Goal: Information Seeking & Learning: Learn about a topic

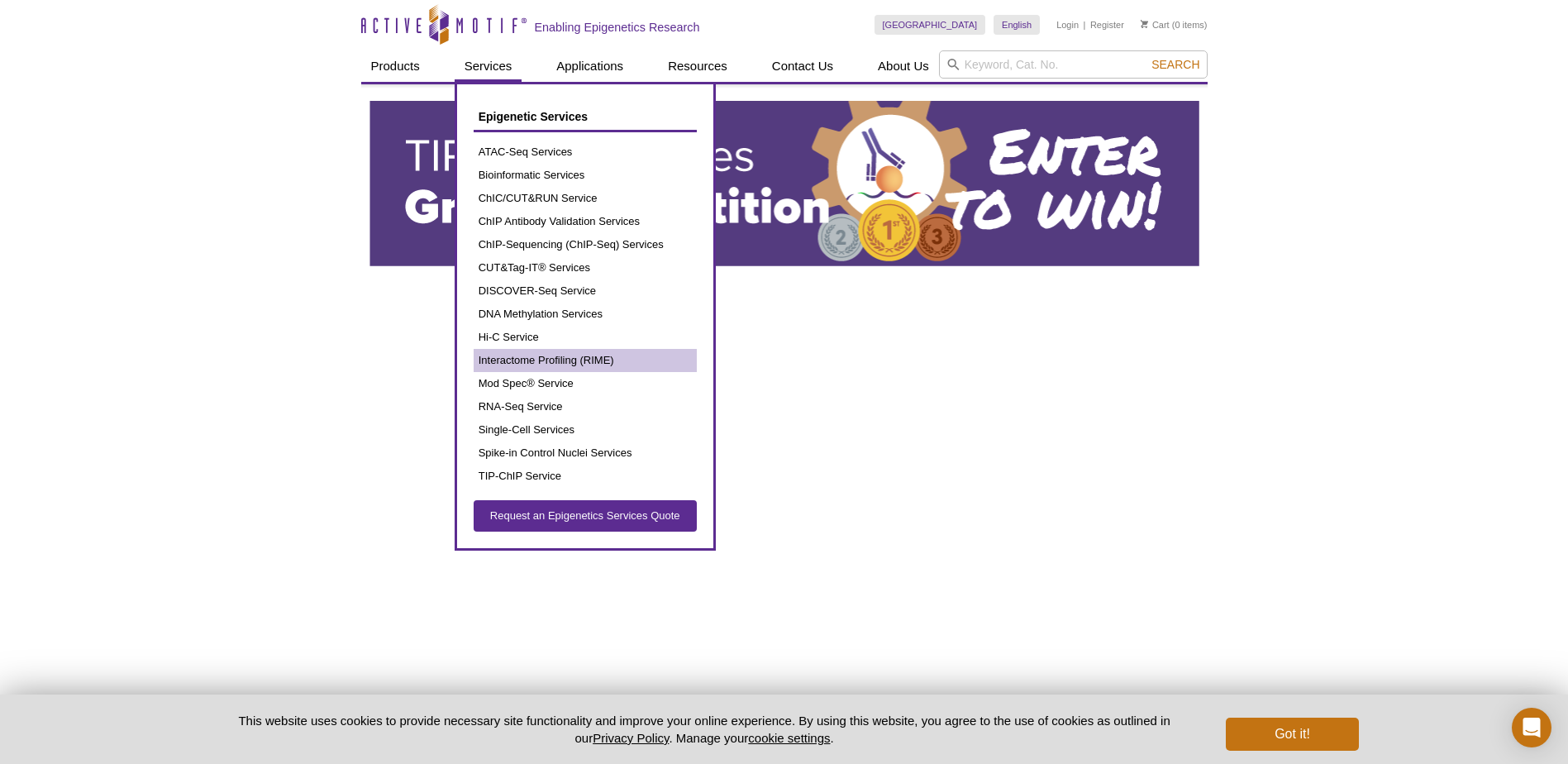
scroll to position [83, 0]
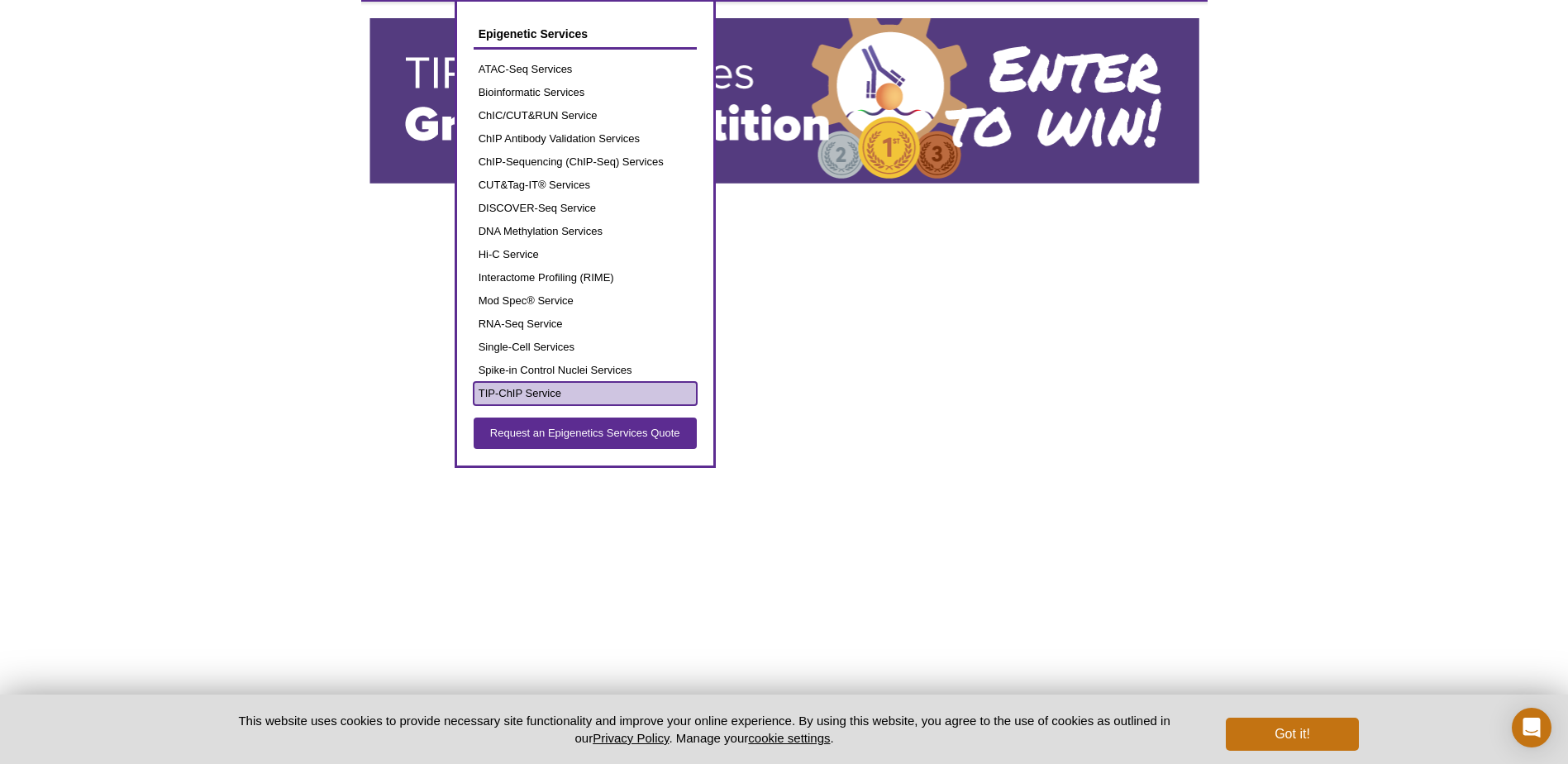
click at [547, 386] on link "TIP-ChIP Service" at bounding box center [585, 394] width 223 height 23
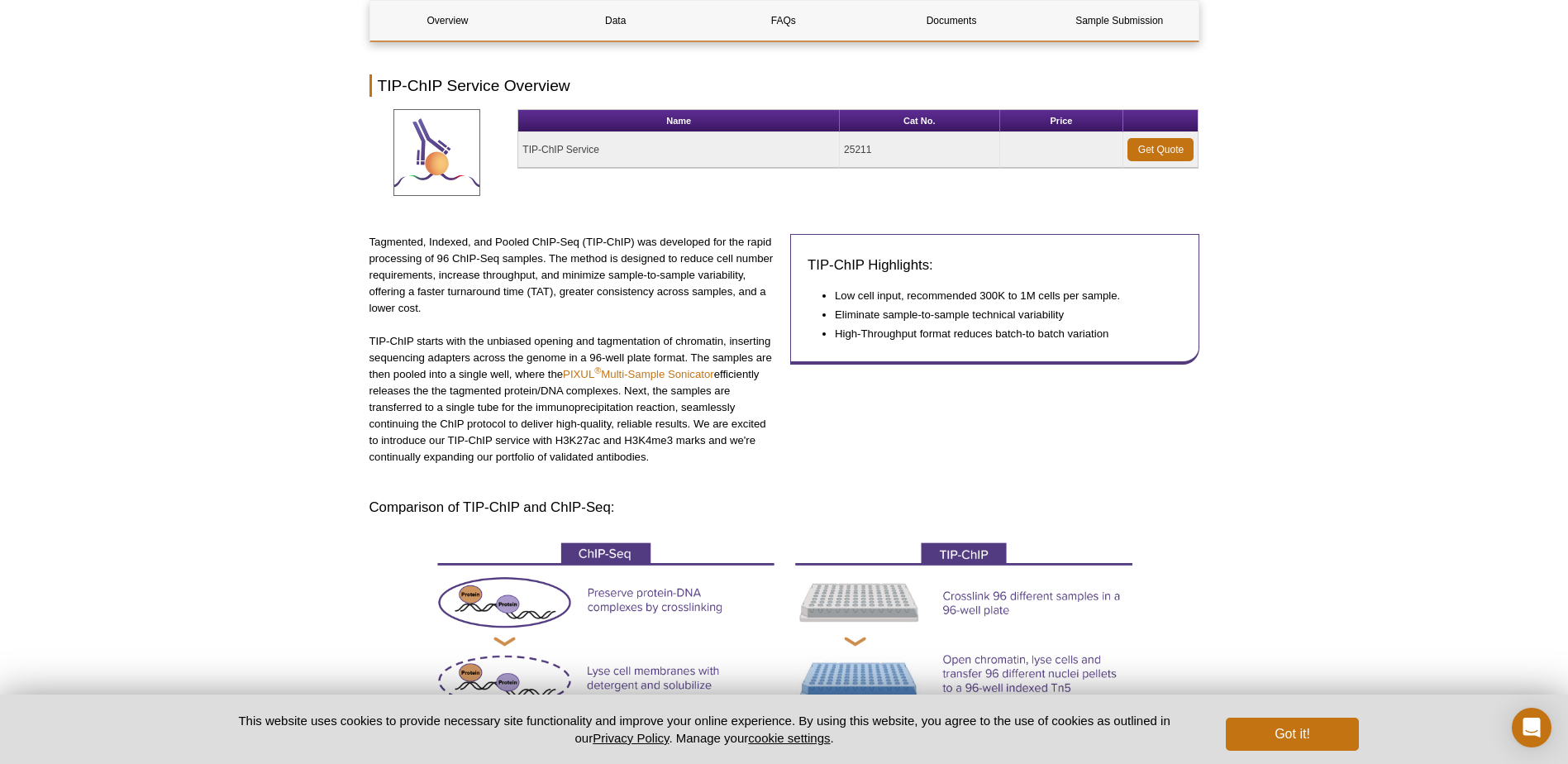
scroll to position [223, 0]
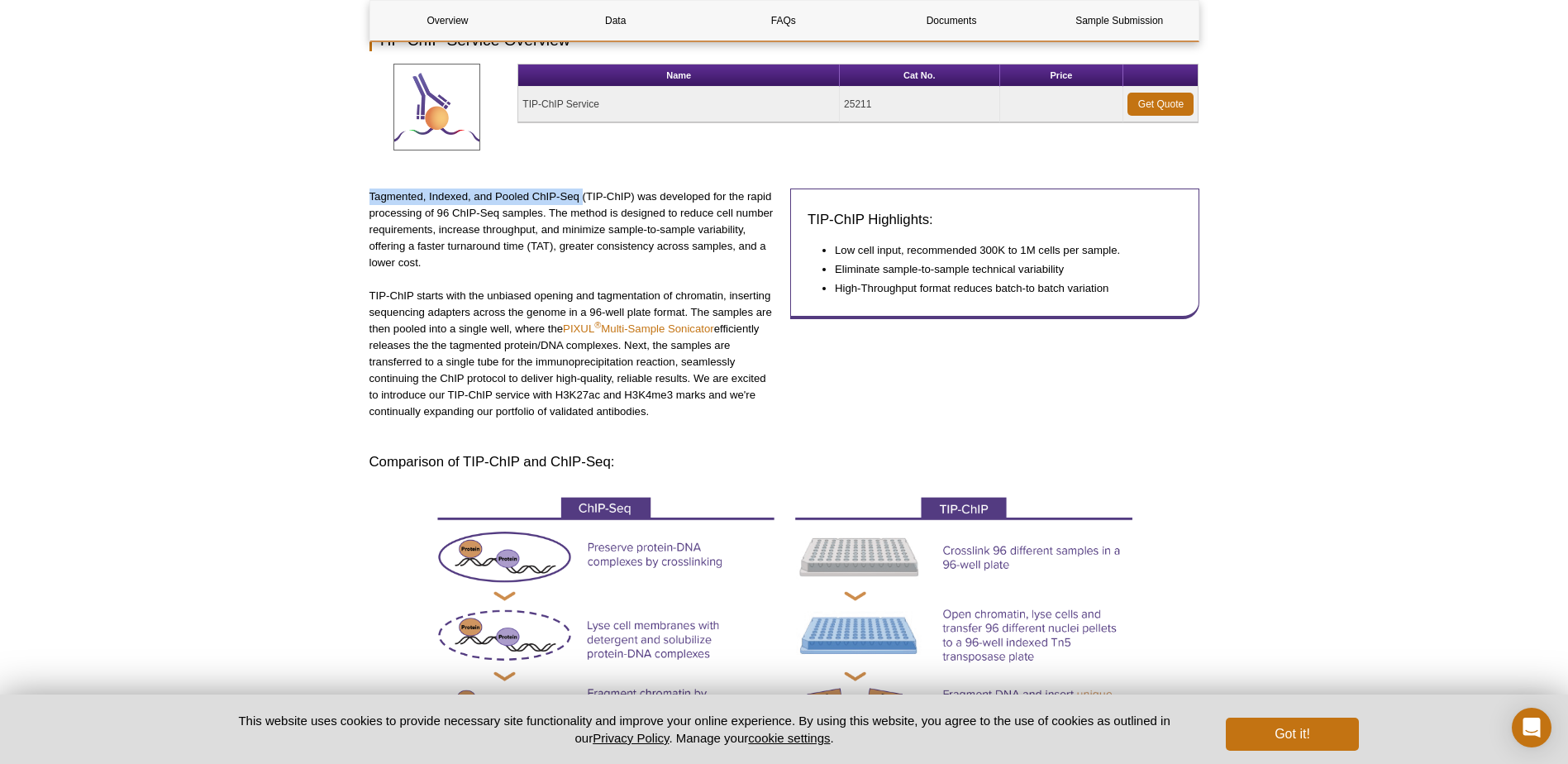
drag, startPoint x: 368, startPoint y: 195, endPoint x: 581, endPoint y: 195, distance: 213.0
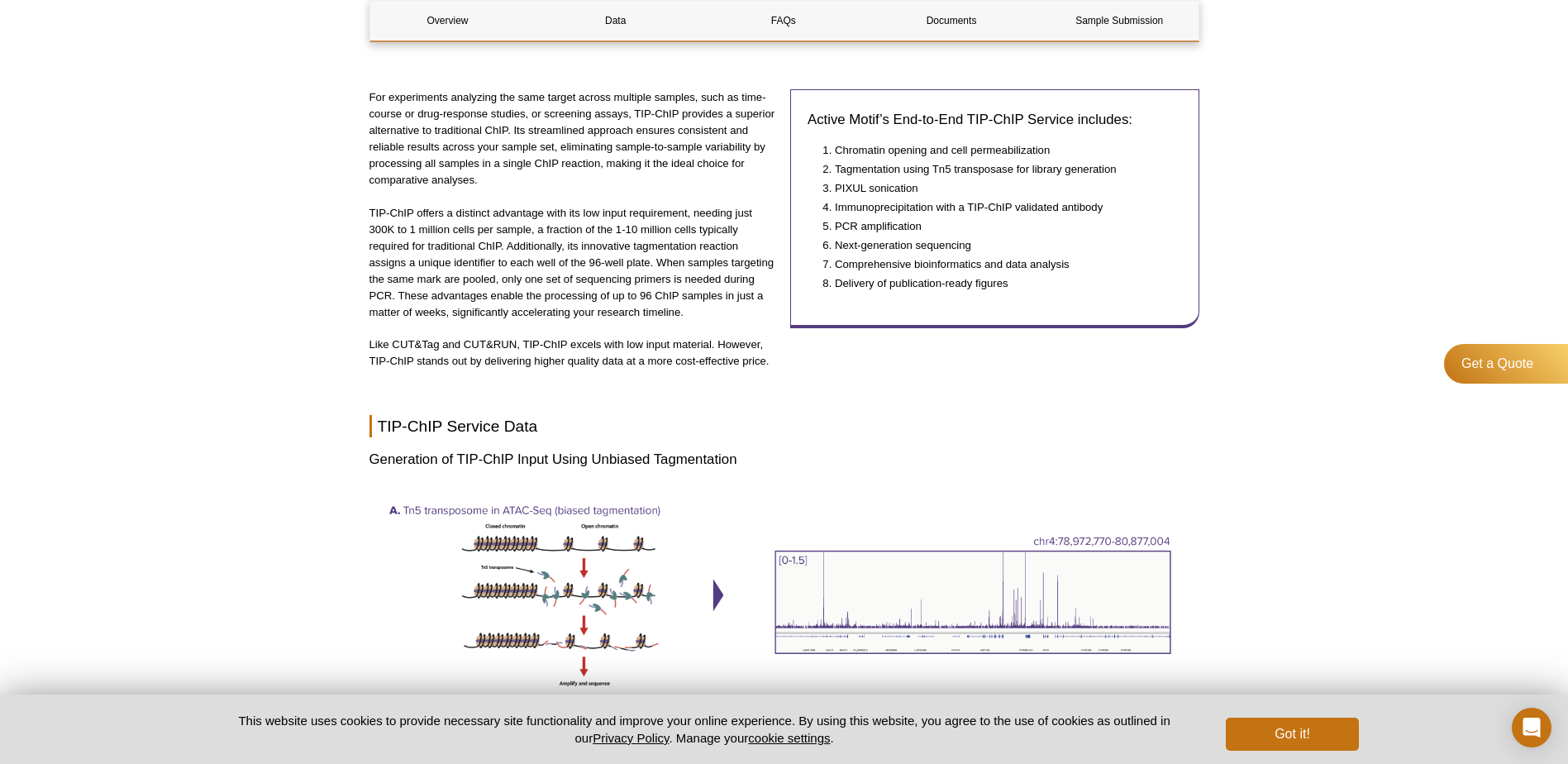
scroll to position [1215, 0]
click at [670, 239] on p "TIP-ChIP offers a distinct advantage with its low input requirement, needing ju…" at bounding box center [573, 261] width 409 height 115
copy p "tagmentation"
click at [218, 242] on div "Active Motif Logo Enabling Epigenetics Research 0 Search Skip to content Active…" at bounding box center [784, 739] width 1568 height 3909
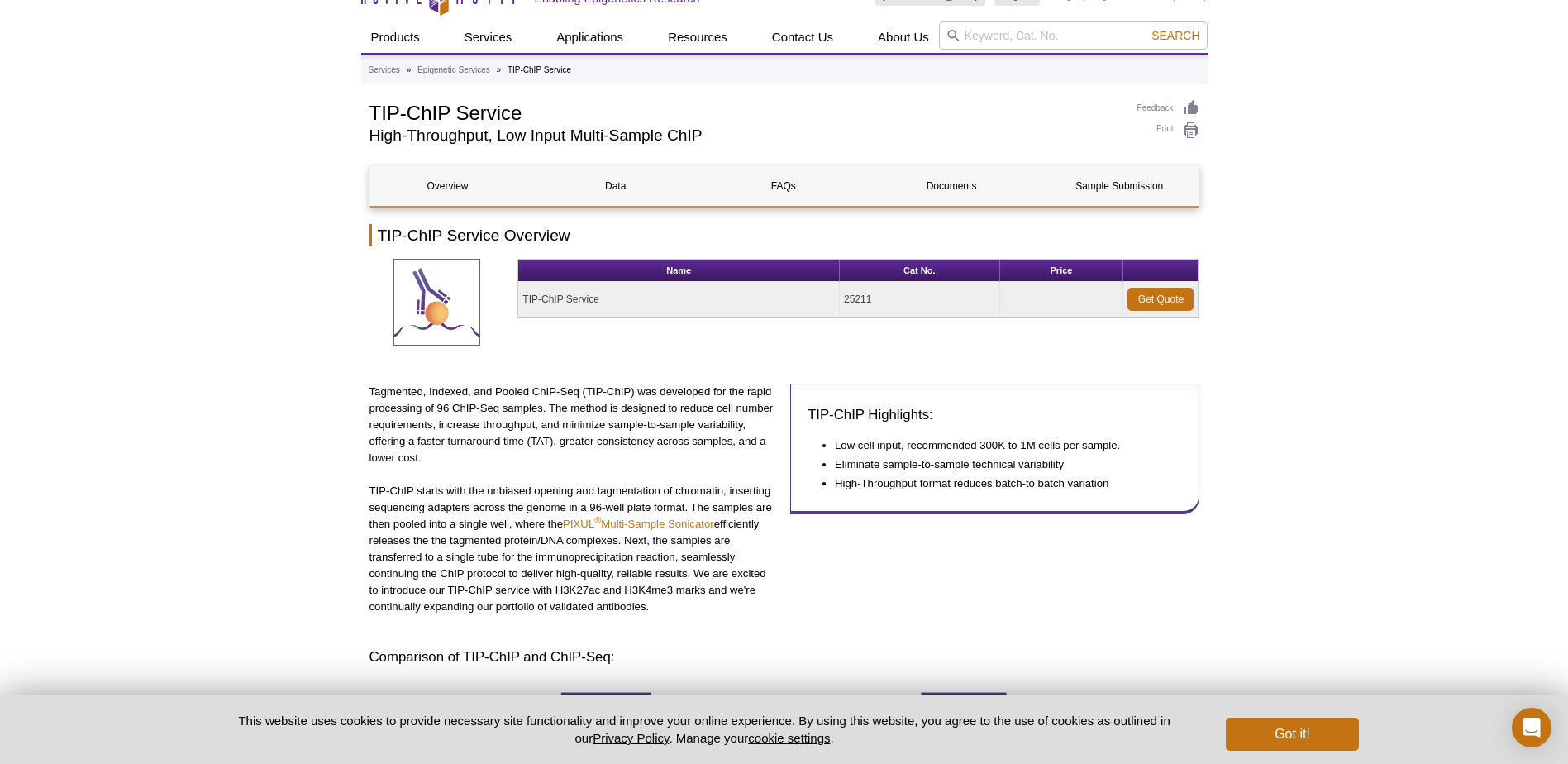
scroll to position [0, 0]
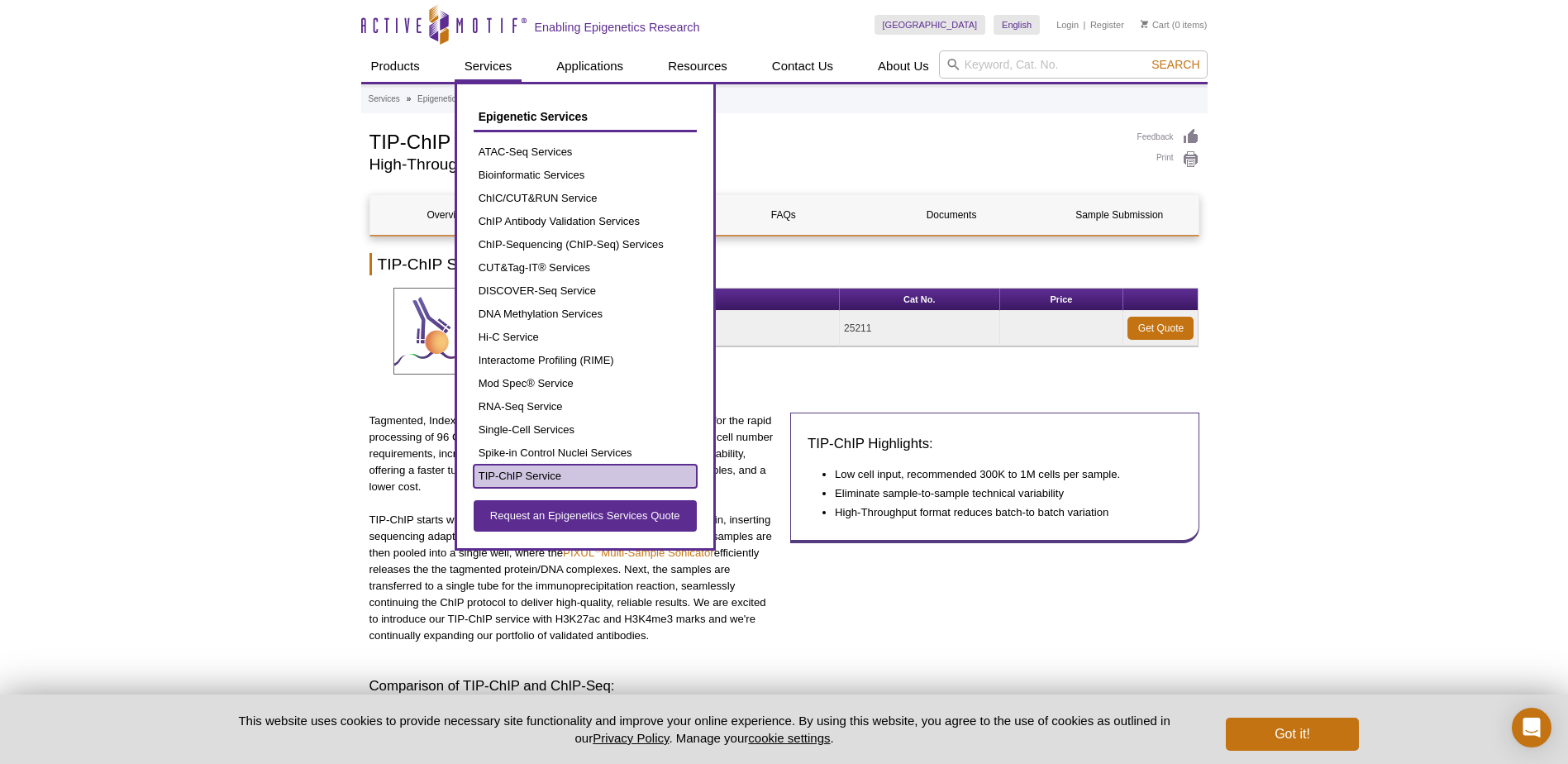
click at [533, 481] on link "TIP-ChIP Service" at bounding box center [585, 476] width 223 height 23
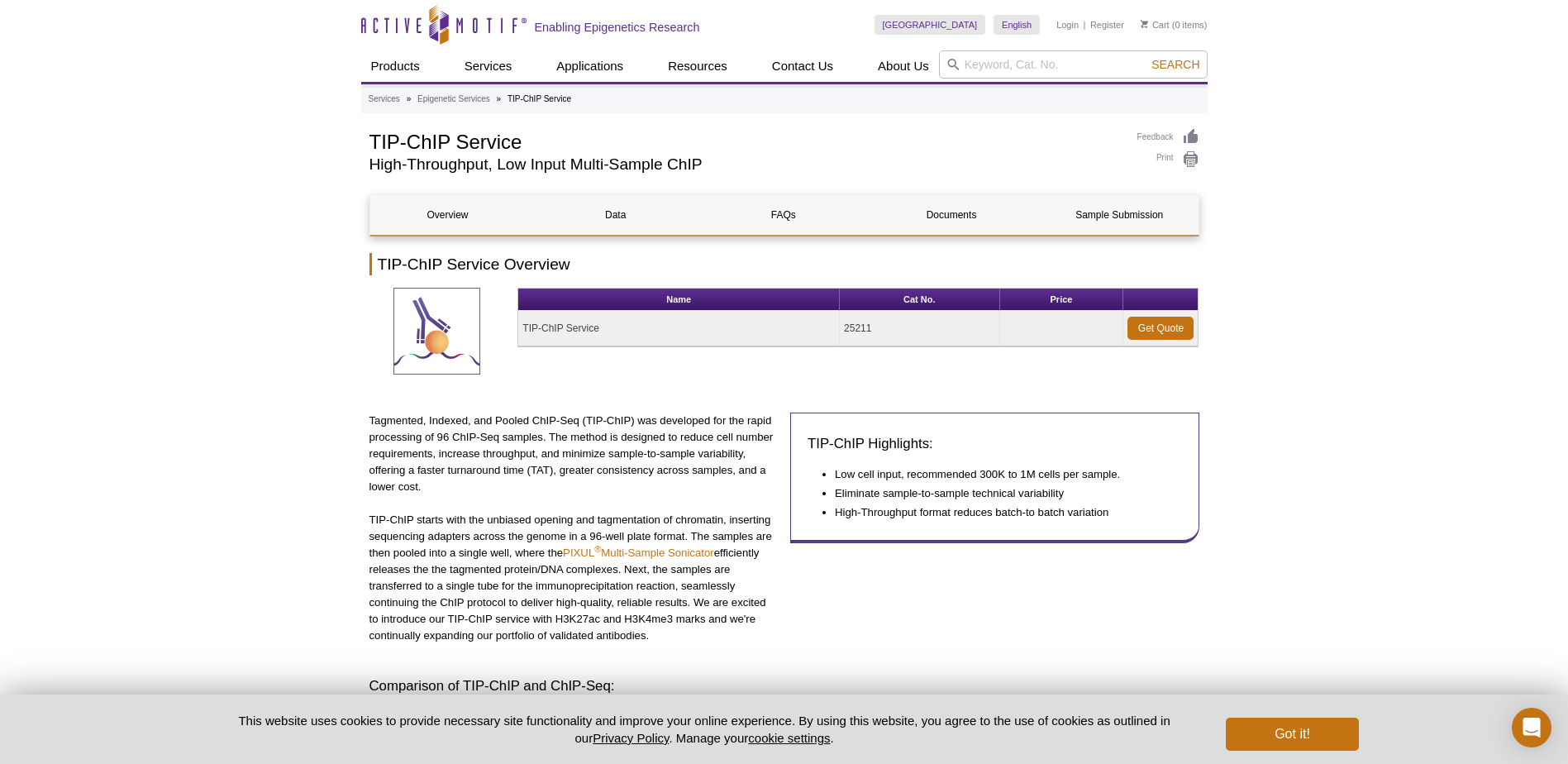
click at [1048, 365] on div "Name Cat No. Price TIP-ChIP Service 25211 Get Quote" at bounding box center [858, 327] width 681 height 79
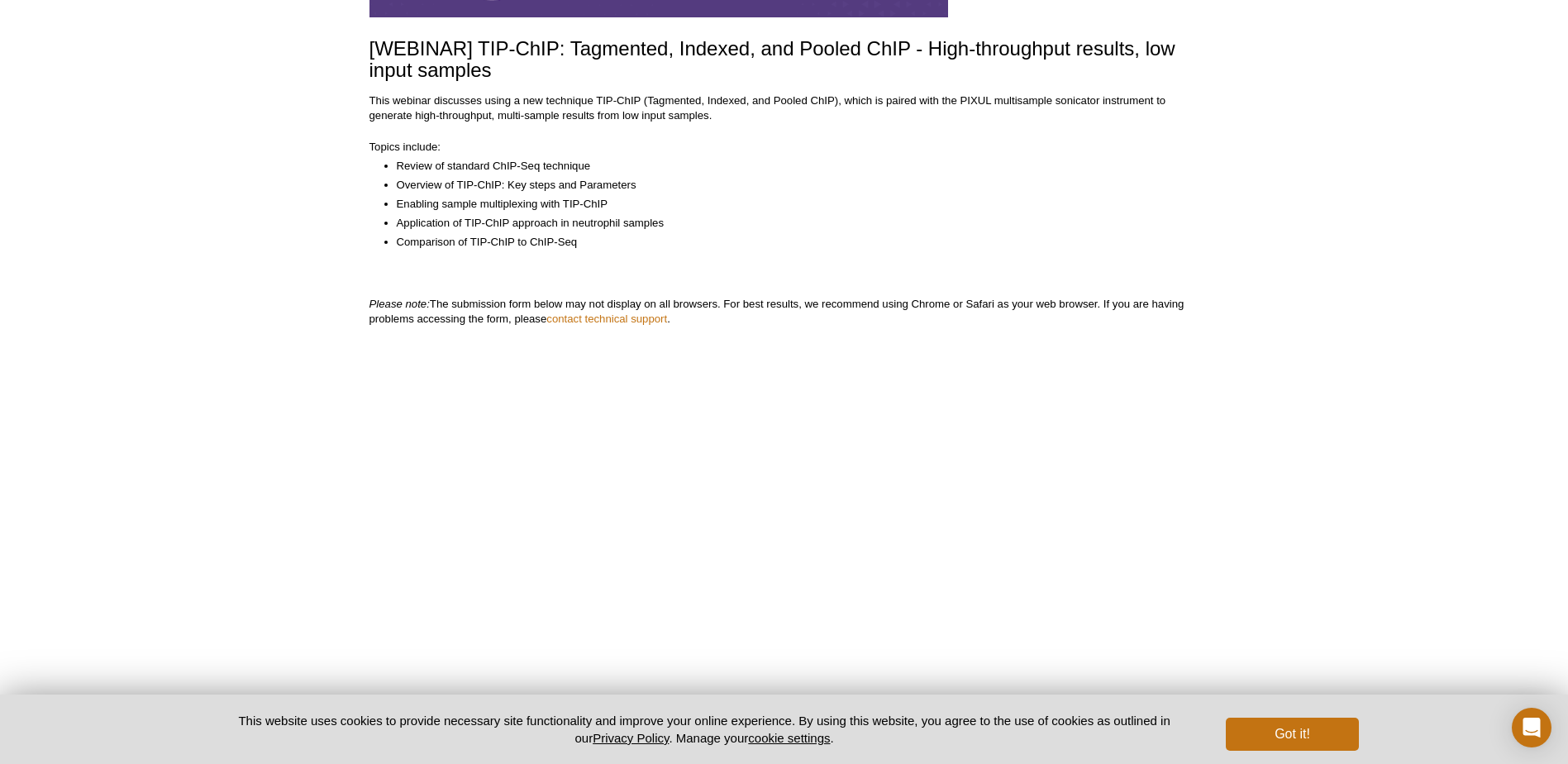
scroll to position [248, 0]
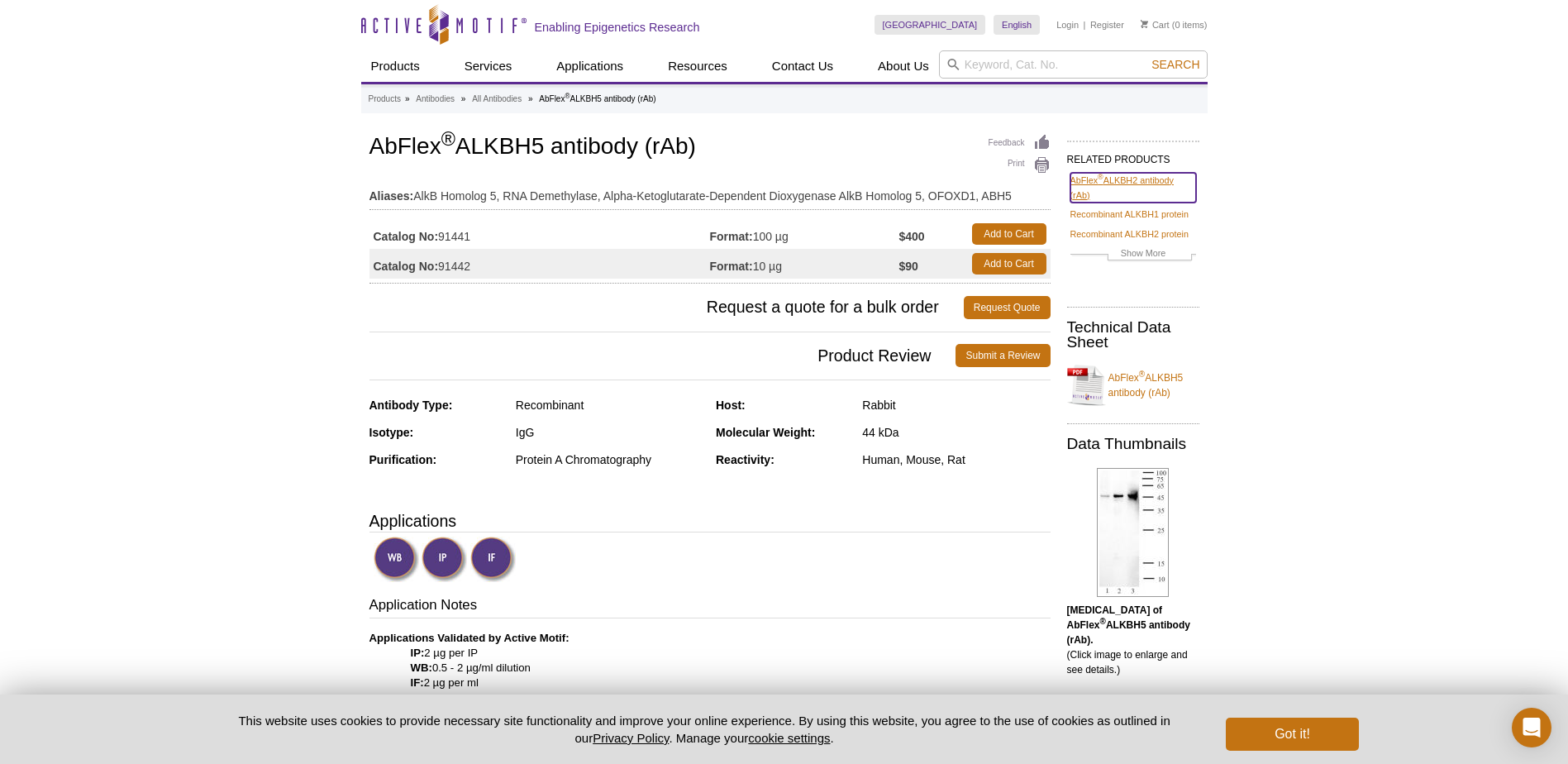
click at [1121, 178] on link "AbFlex ® ALKBH2 antibody (rAb)" at bounding box center [1133, 188] width 126 height 30
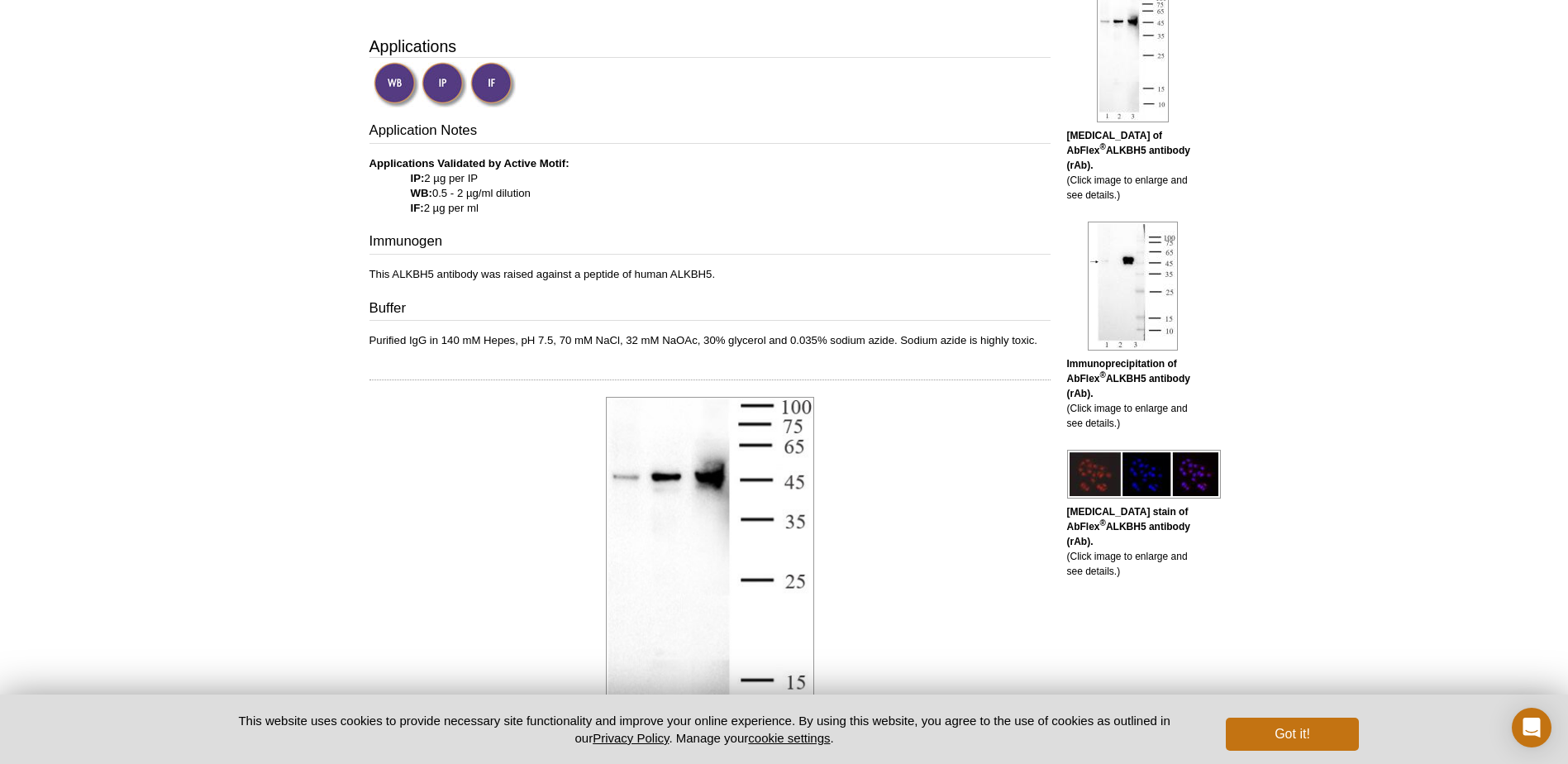
scroll to position [496, 0]
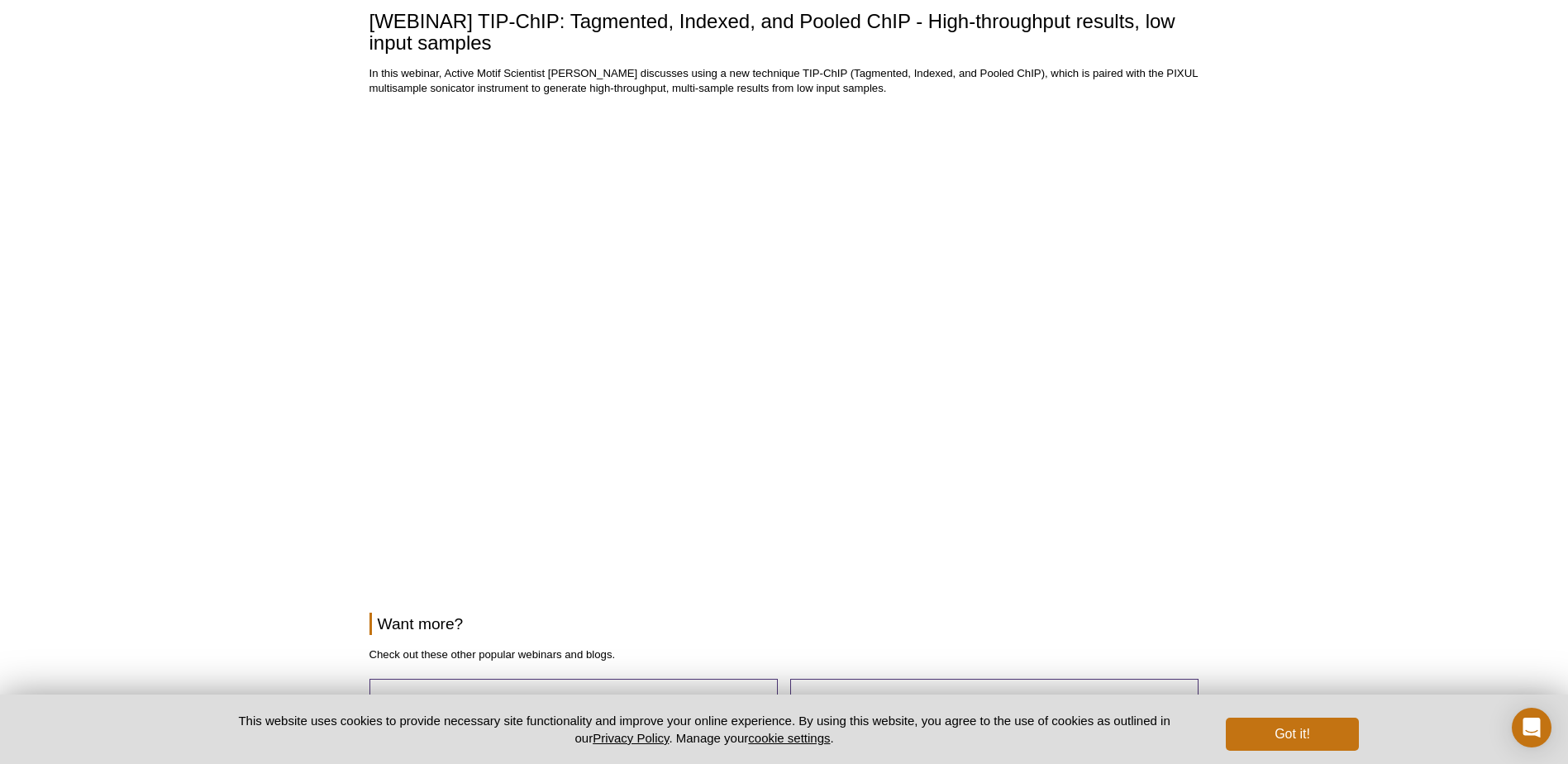
scroll to position [83, 0]
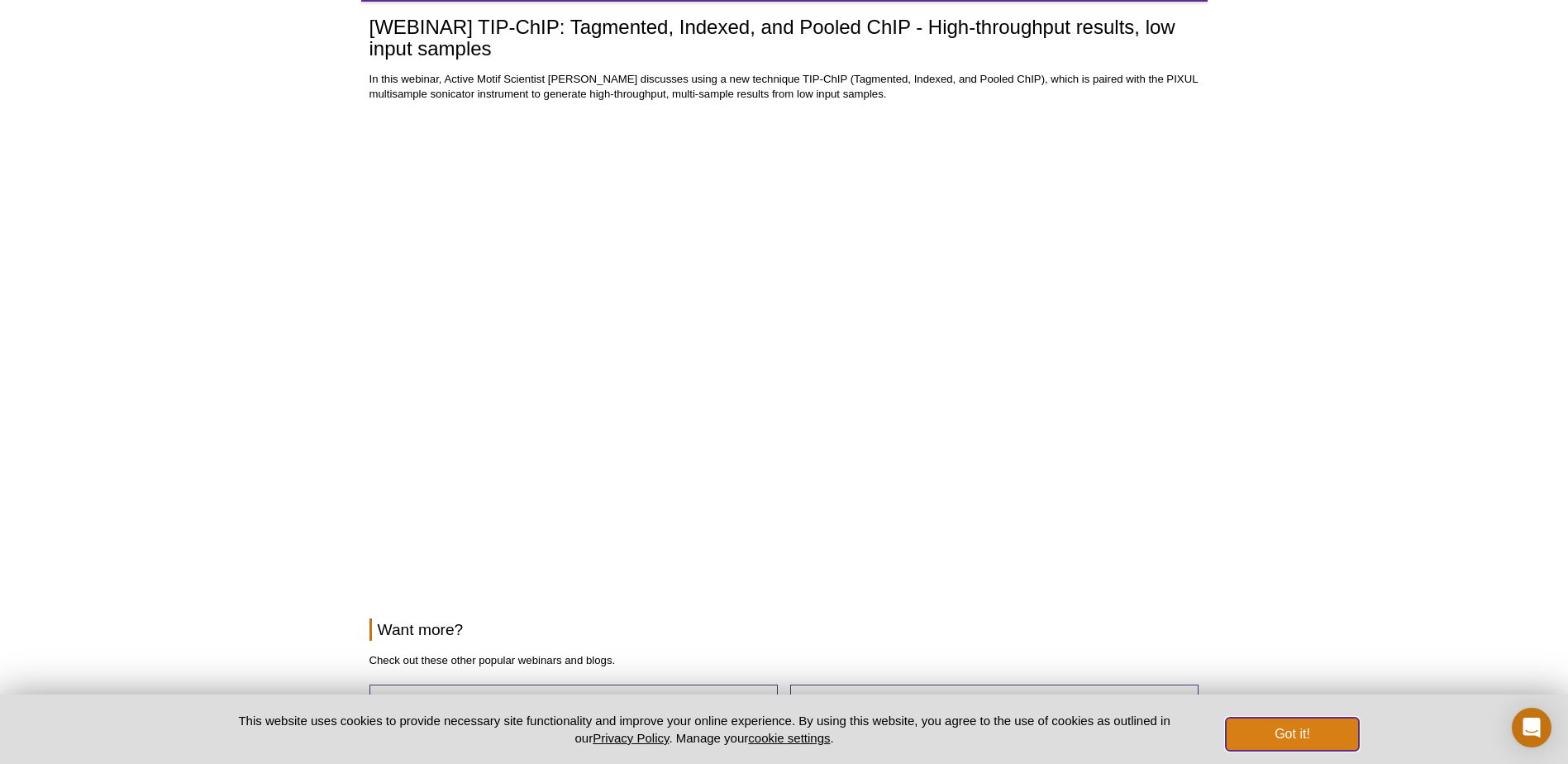
click at [1273, 725] on button "Got it!" at bounding box center [1292, 734] width 133 height 33
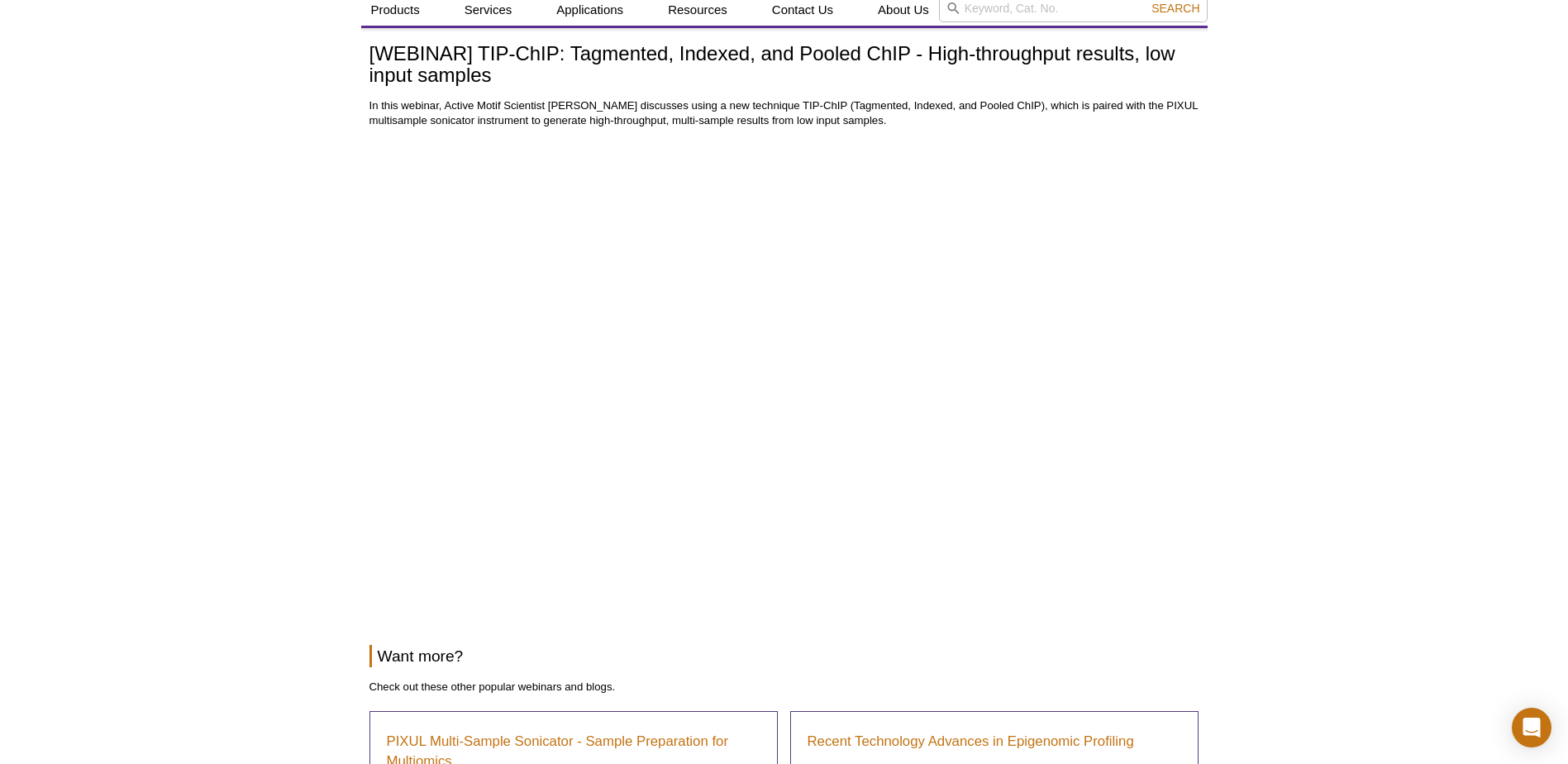
scroll to position [0, 0]
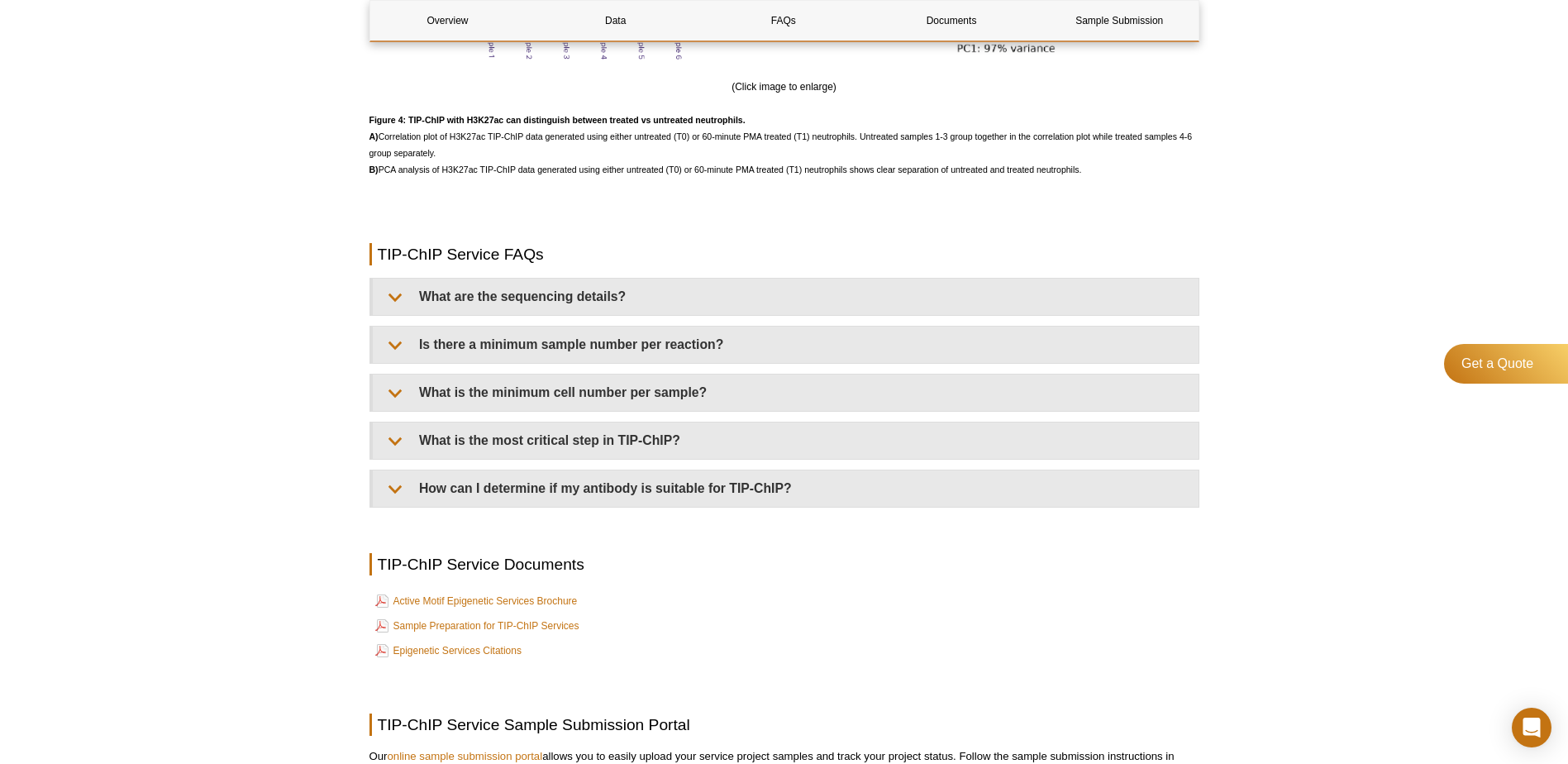
scroll to position [3722, 0]
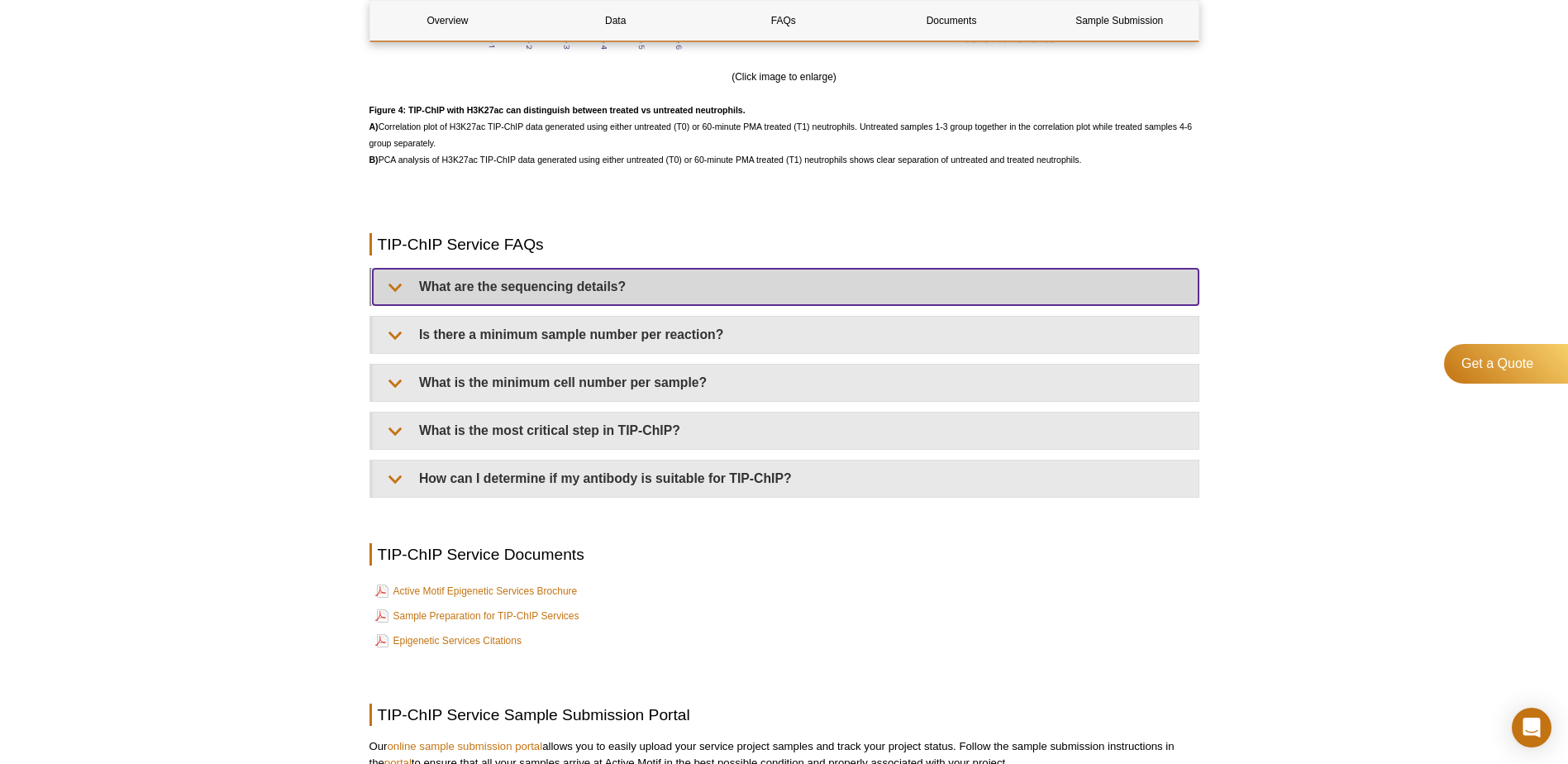
click at [566, 278] on summary "What are the sequencing details?" at bounding box center [785, 287] width 826 height 36
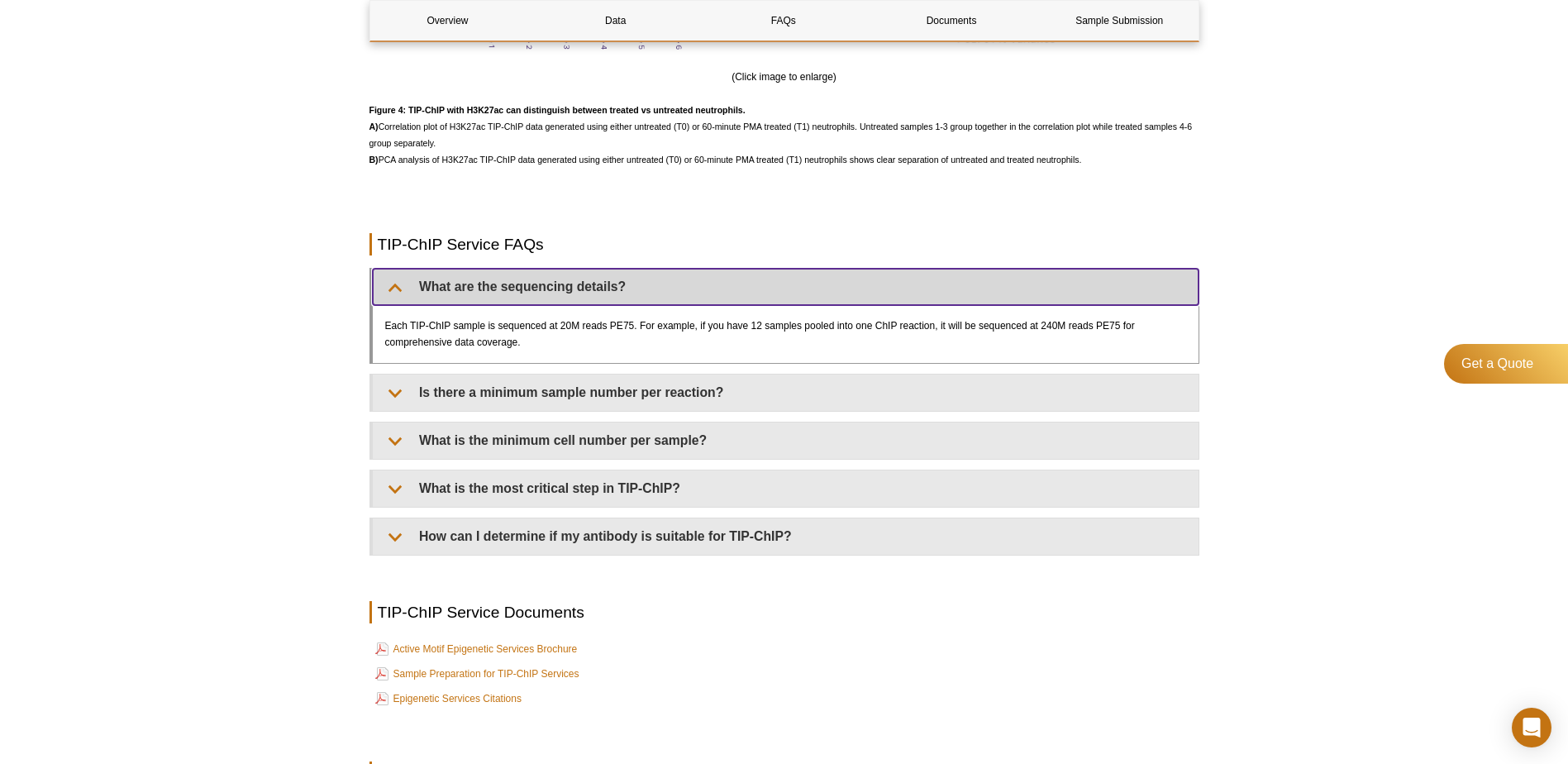
click at [566, 278] on summary "What are the sequencing details?" at bounding box center [785, 287] width 826 height 36
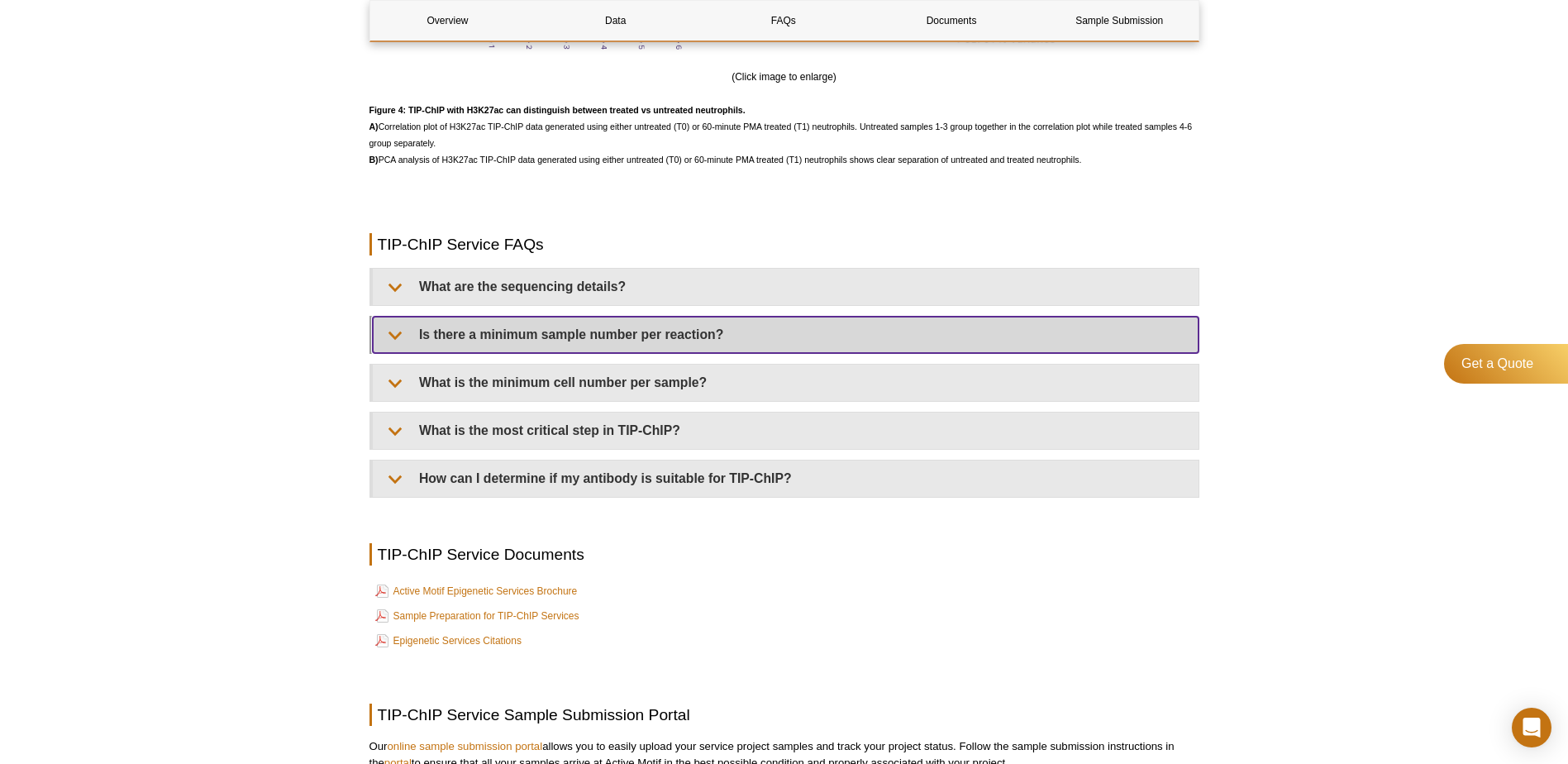
click at [506, 338] on summary "Is there a minimum sample number per reaction?" at bounding box center [785, 335] width 826 height 36
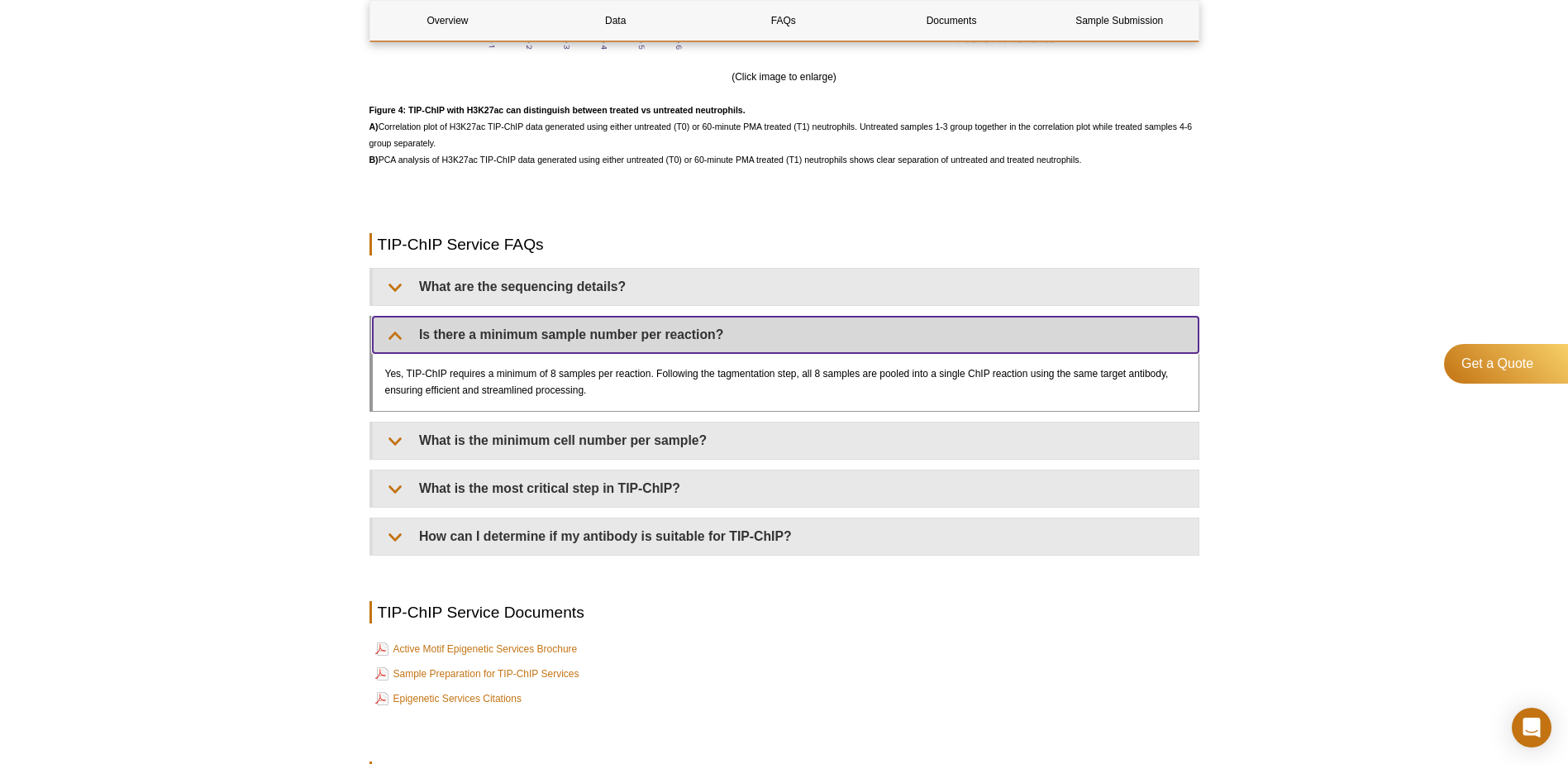
click at [504, 334] on summary "Is there a minimum sample number per reaction?" at bounding box center [785, 335] width 826 height 36
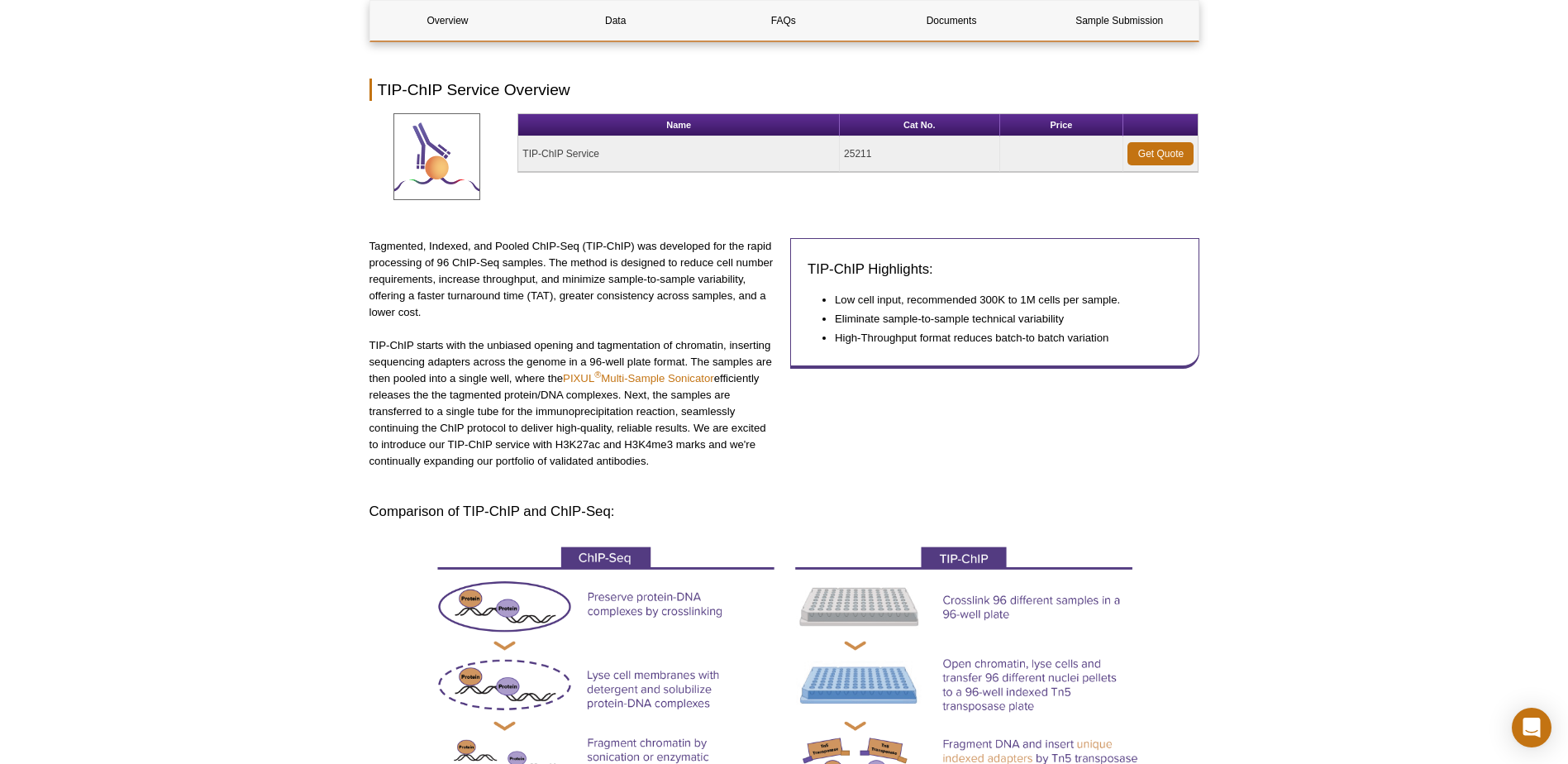
scroll to position [248, 0]
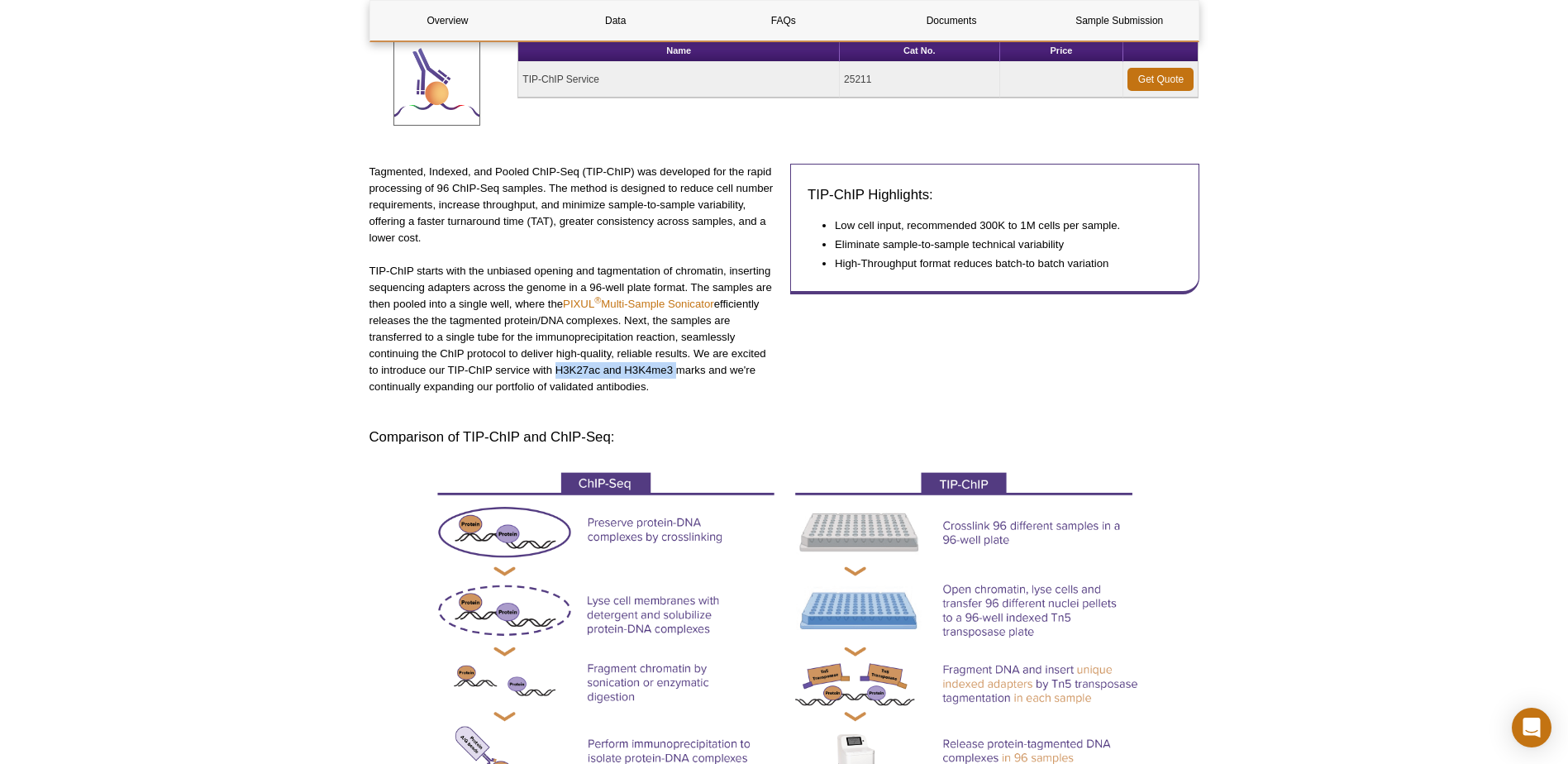
drag, startPoint x: 554, startPoint y: 369, endPoint x: 673, endPoint y: 369, distance: 119.0
click at [673, 369] on p "TIP-ChIP starts with the unbiased opening and tagmentation of chromatin, insert…" at bounding box center [573, 329] width 409 height 133
drag, startPoint x: 673, startPoint y: 369, endPoint x: 661, endPoint y: 368, distance: 12.0
copy p "H3K27ac and H3K4me3"
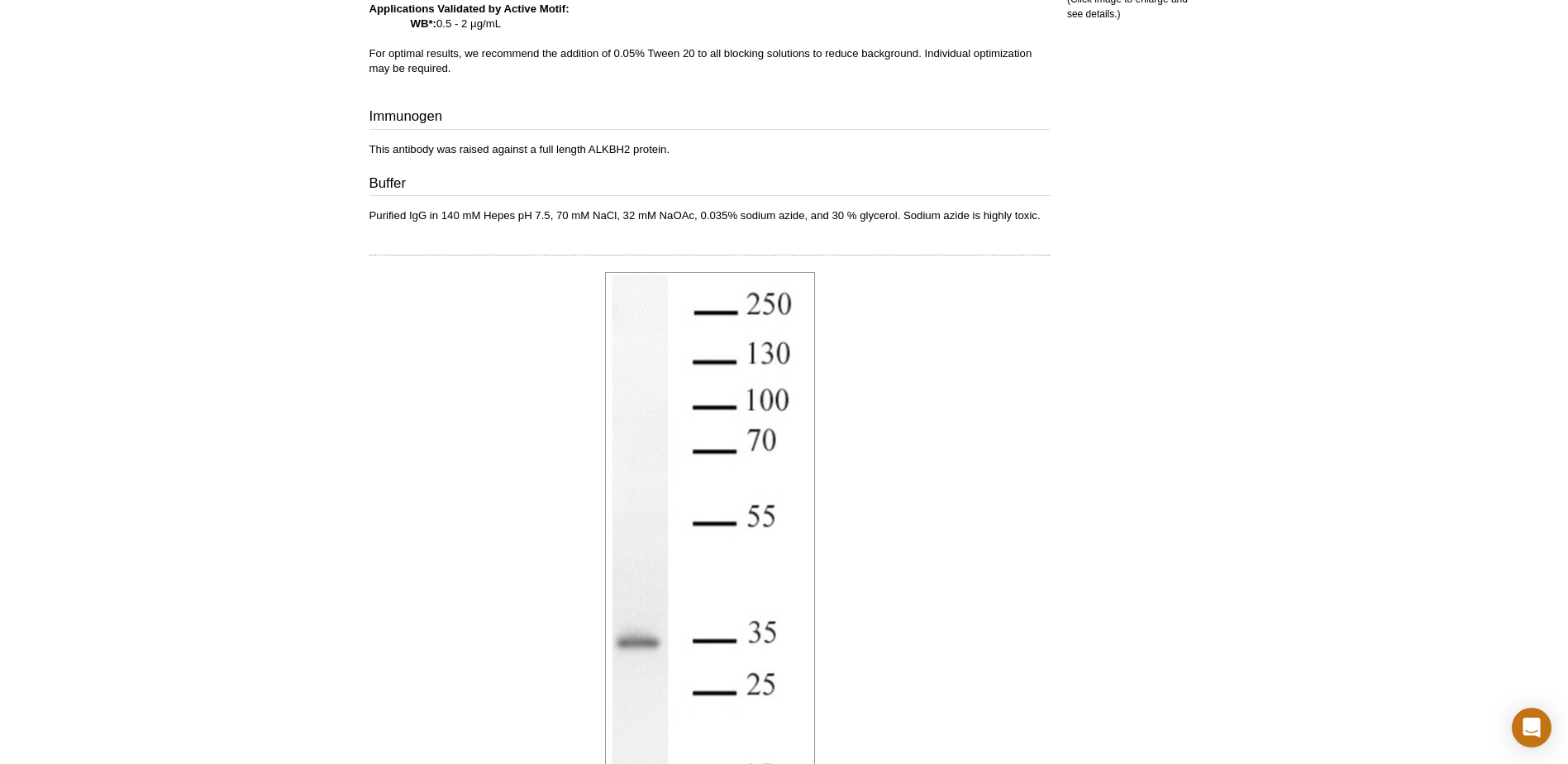
scroll to position [662, 0]
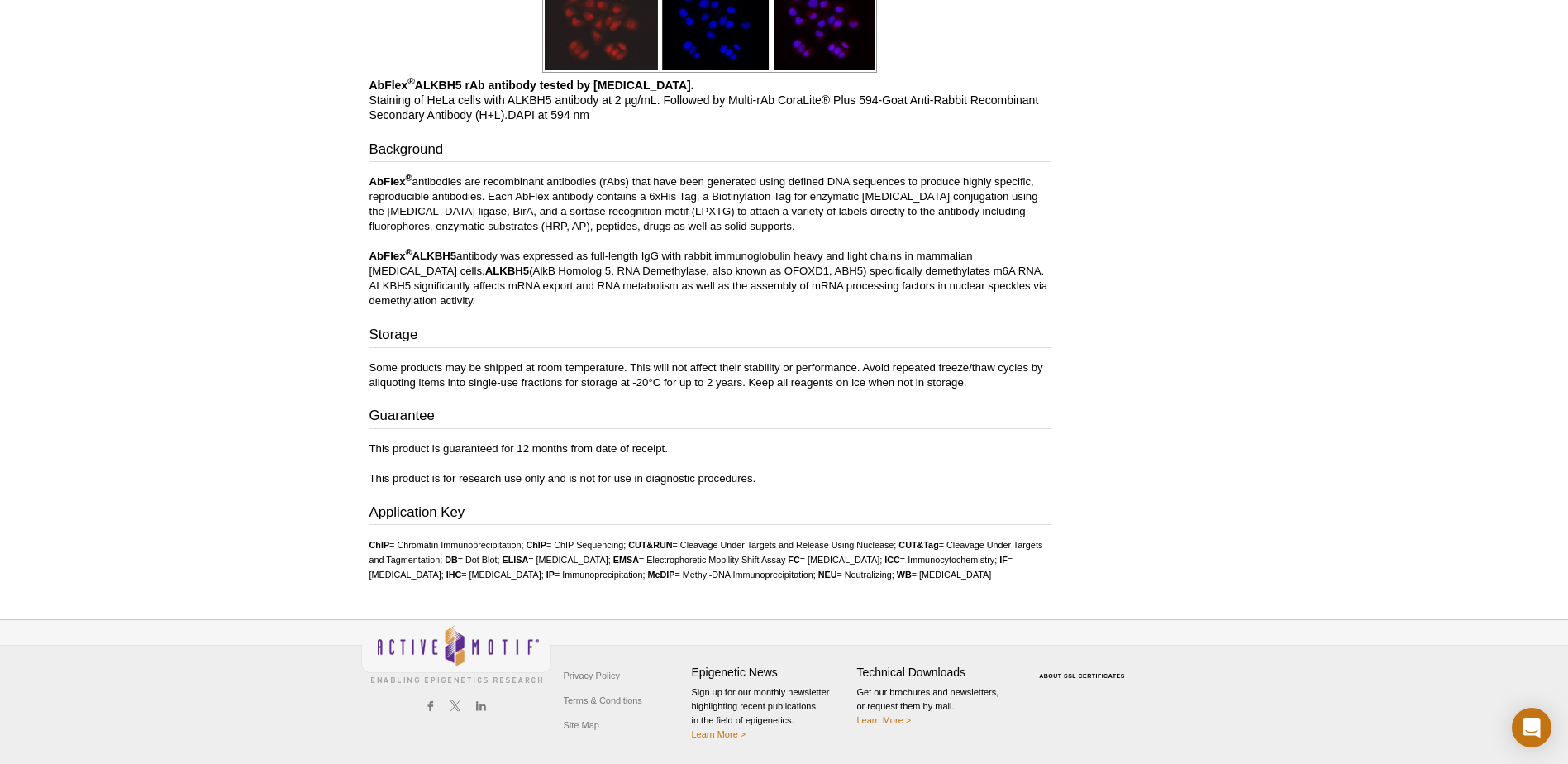
scroll to position [1978, 0]
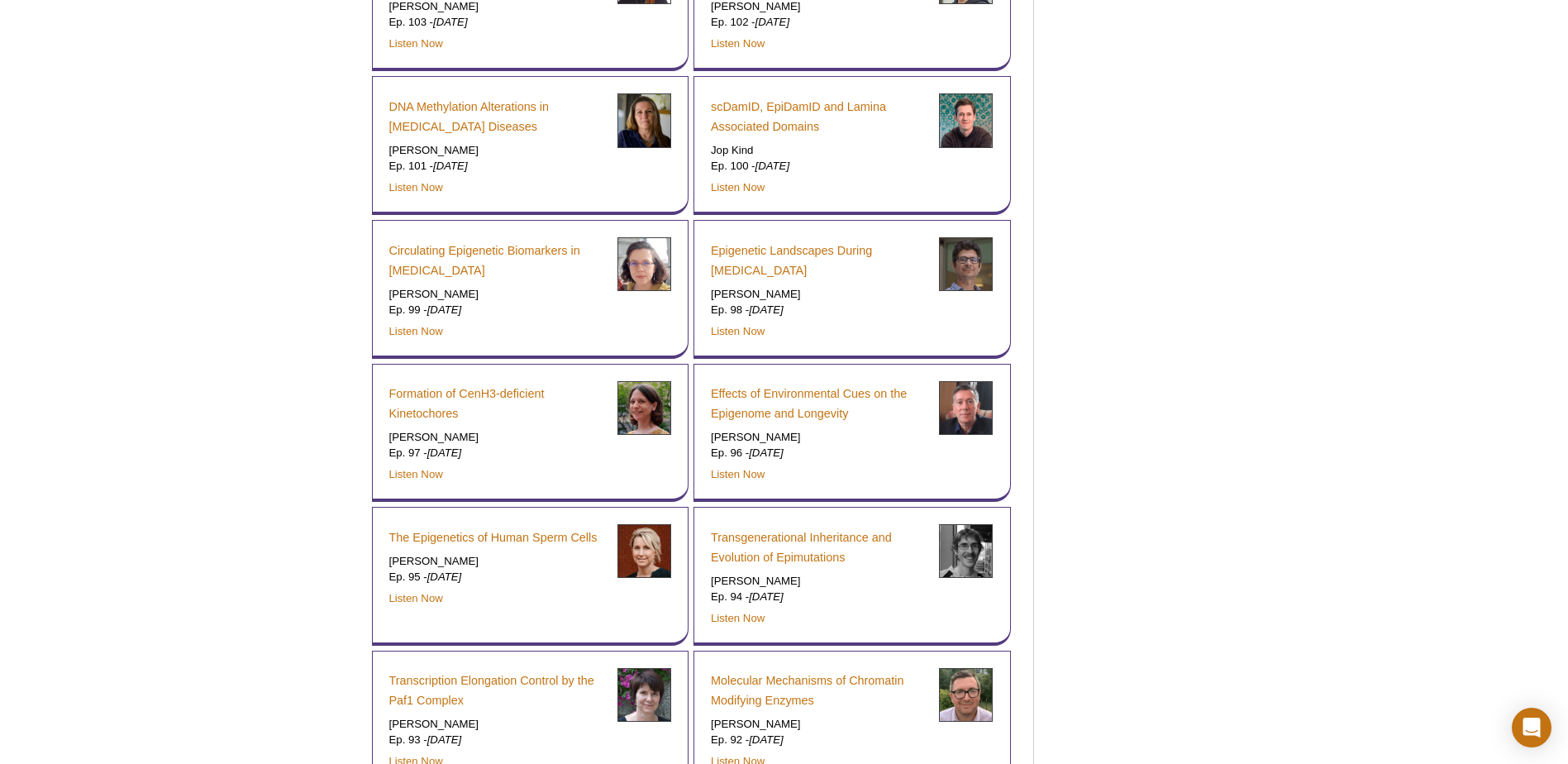
scroll to position [4714, 0]
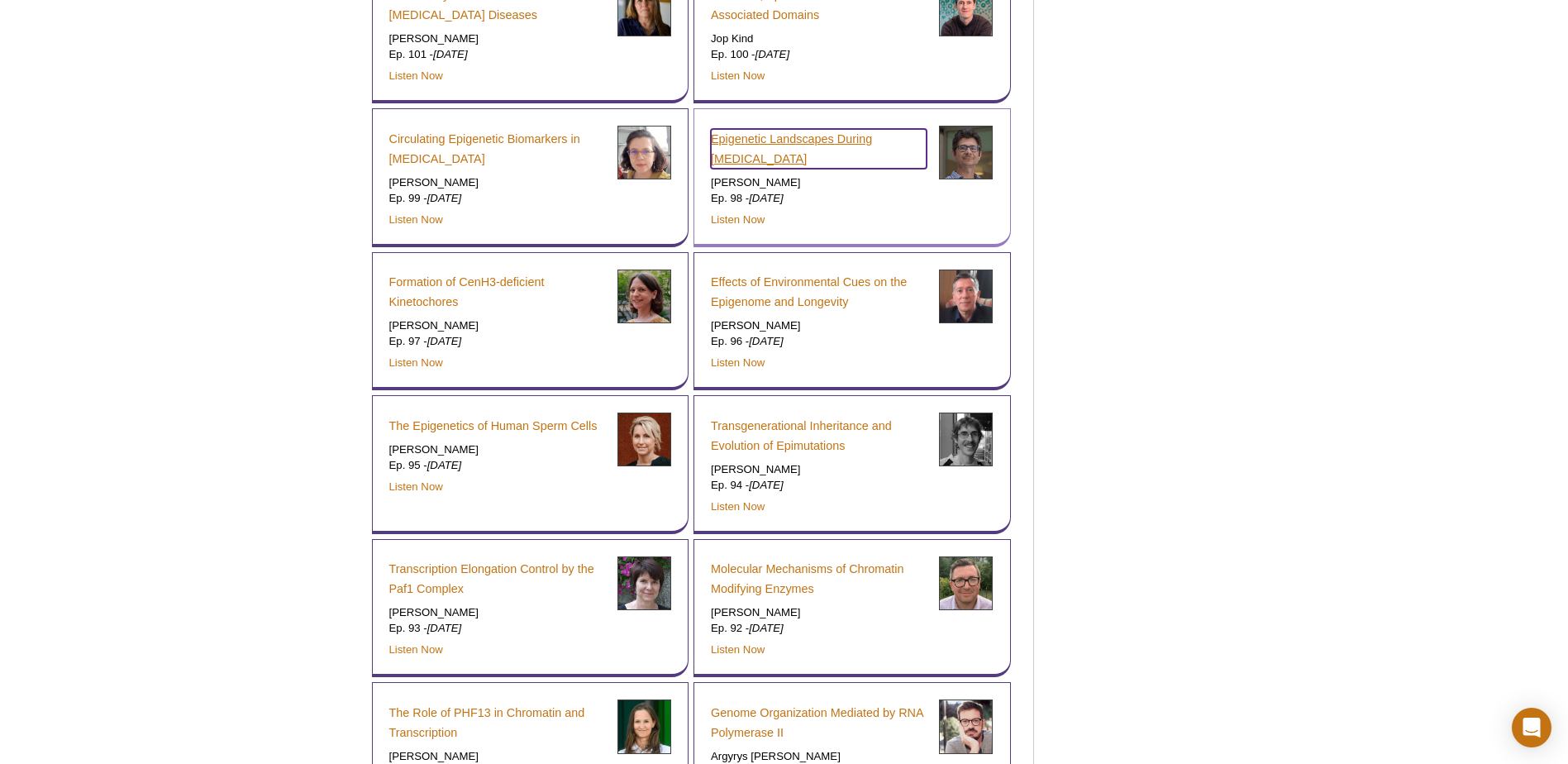
click at [778, 129] on link "Epigenetic Landscapes During Cancer" at bounding box center [819, 149] width 216 height 40
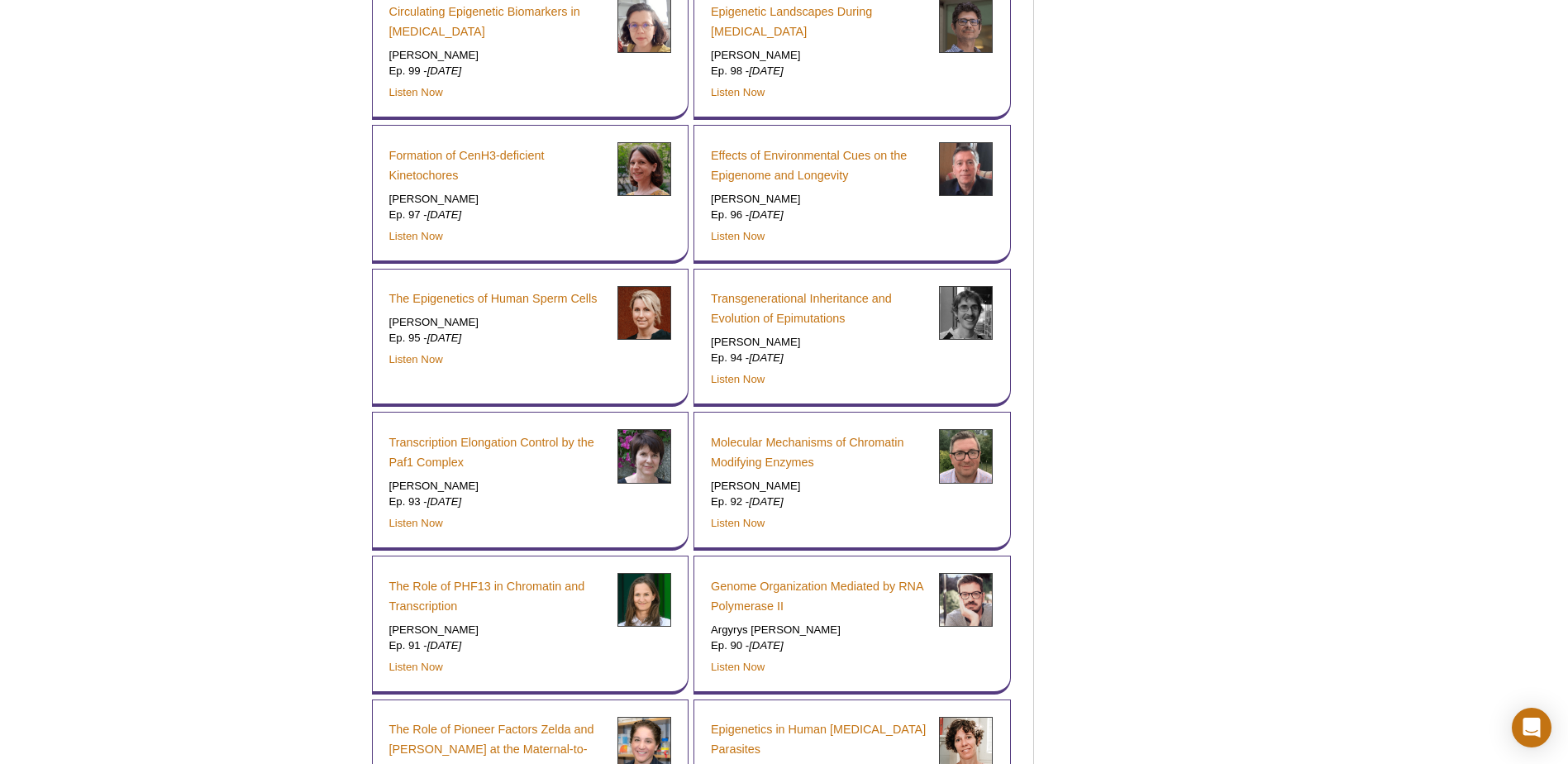
scroll to position [4590, 0]
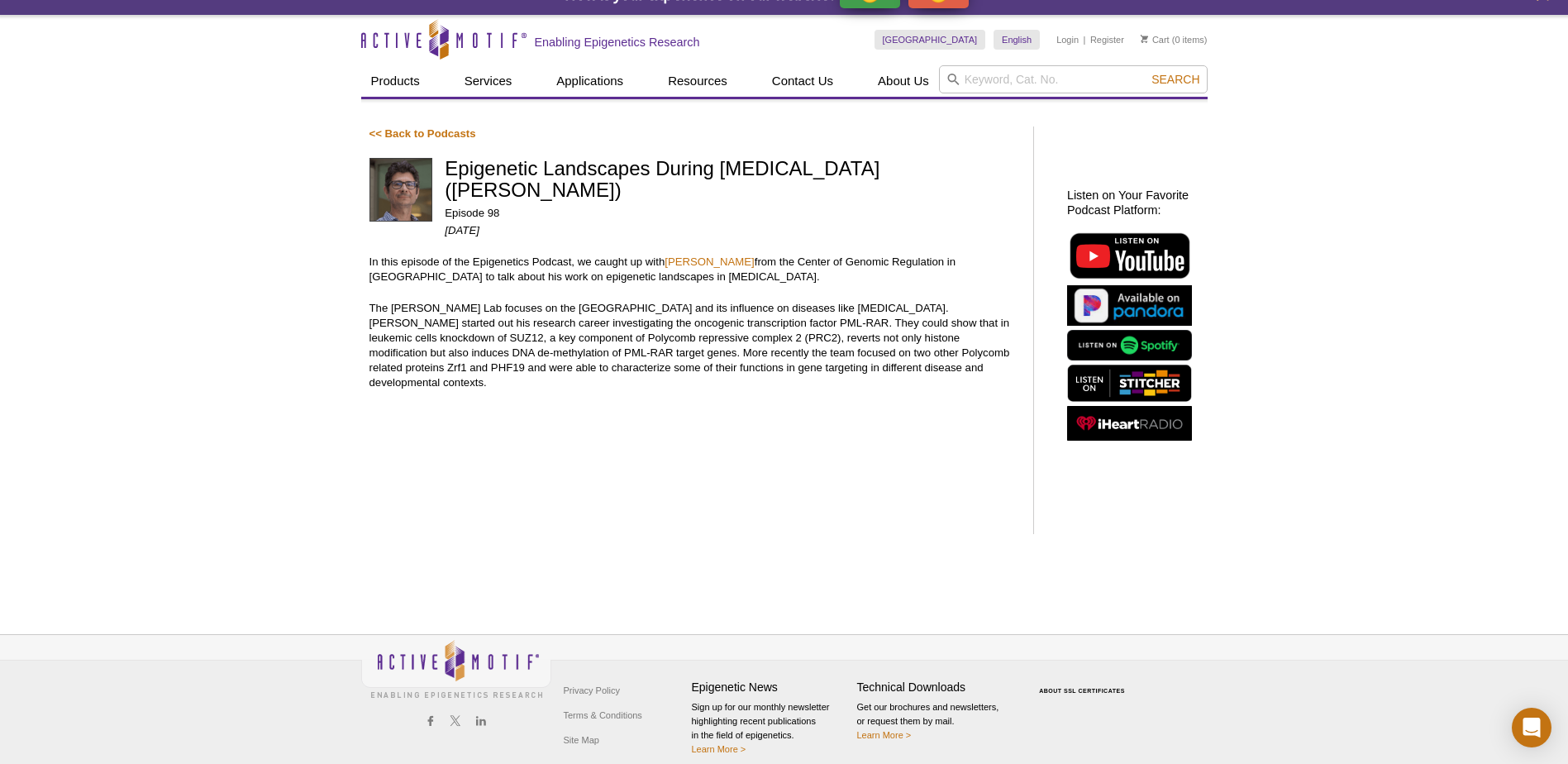
scroll to position [41, 0]
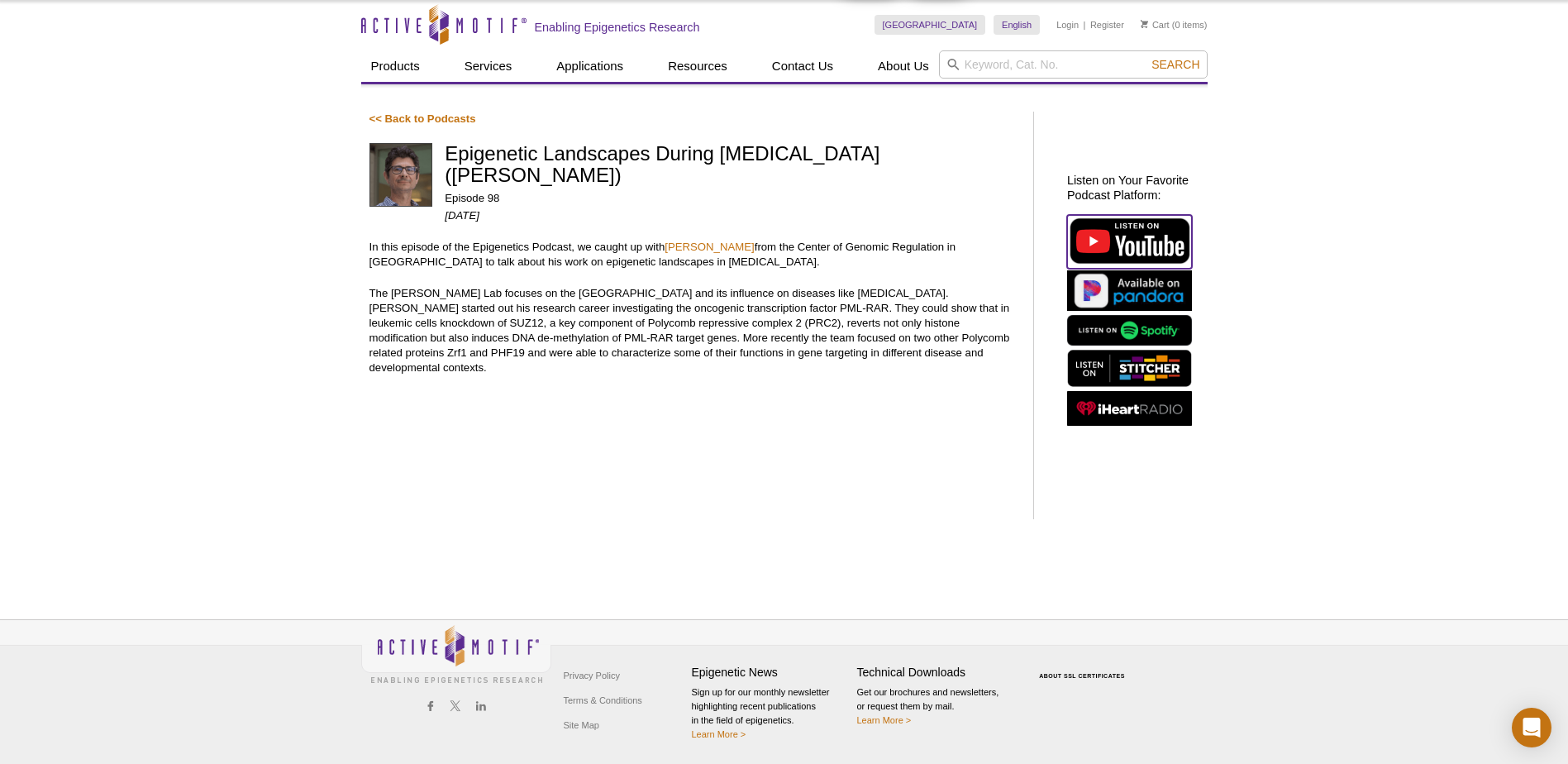
click at [1131, 243] on img at bounding box center [1130, 241] width 125 height 52
